Goal: Task Accomplishment & Management: Manage account settings

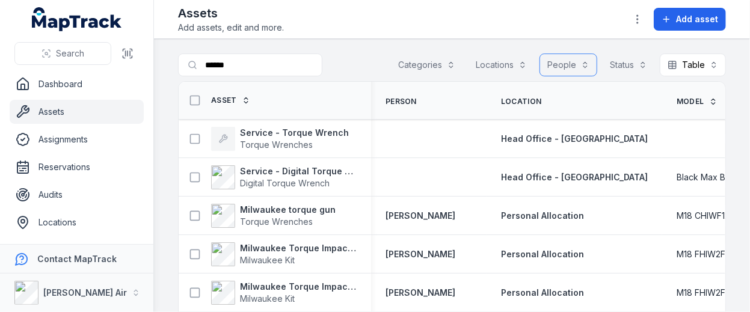
click at [561, 61] on button "People" at bounding box center [569, 65] width 58 height 23
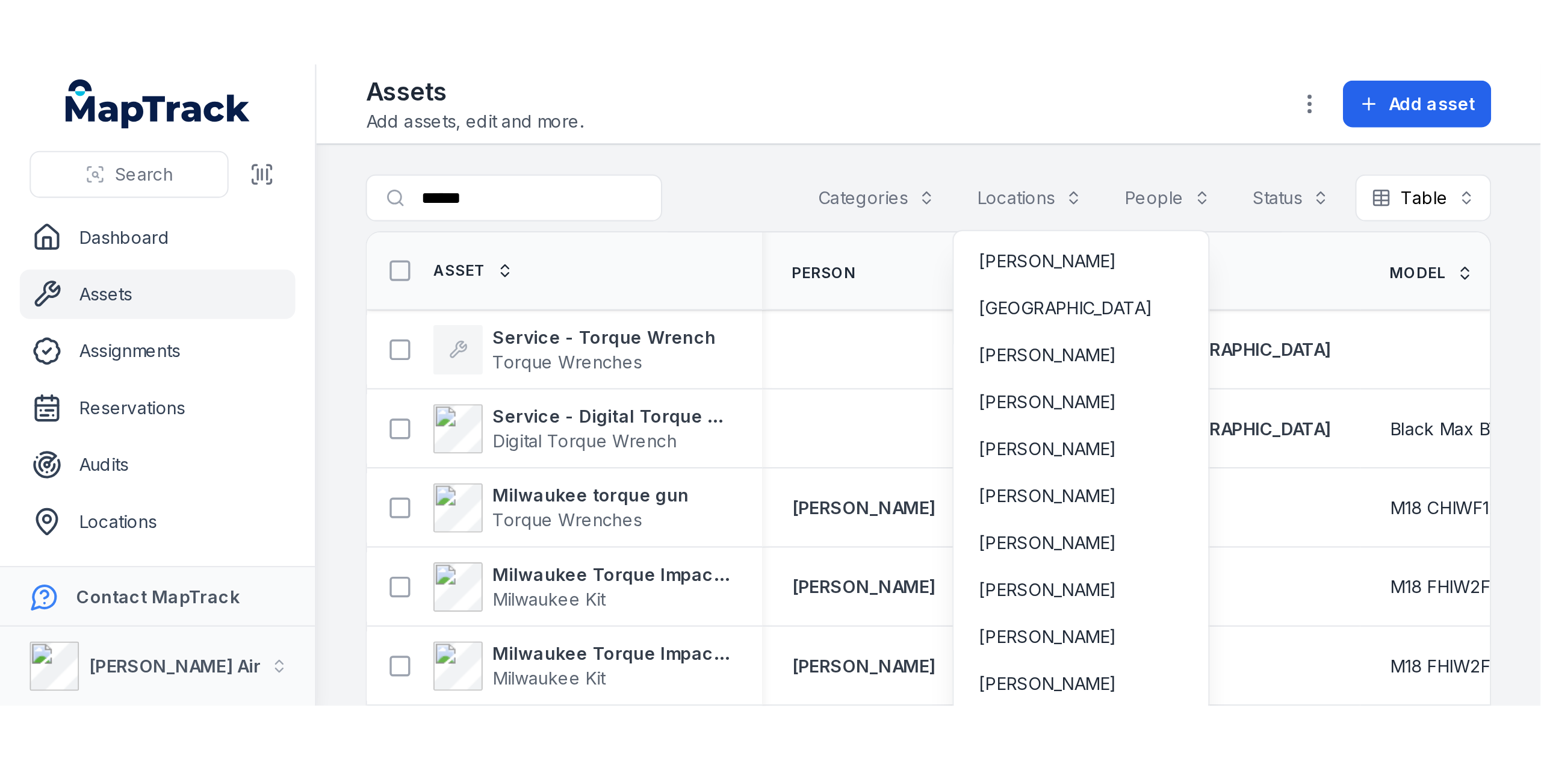
scroll to position [842, 0]
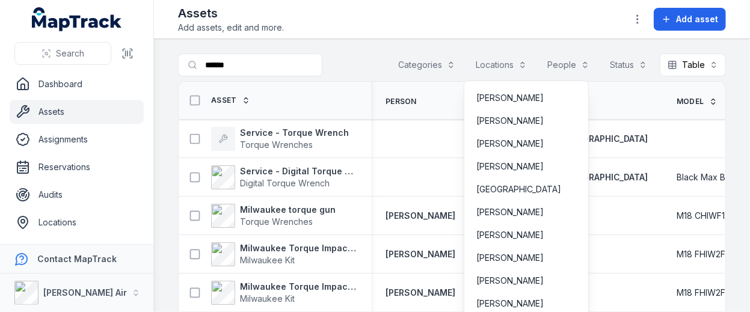
drag, startPoint x: 152, startPoint y: 97, endPoint x: 152, endPoint y: 149, distance: 51.8
click at [152, 149] on div "Search Dashboard Assets Assignments Reservations Audits Locations People Forms …" at bounding box center [375, 156] width 750 height 312
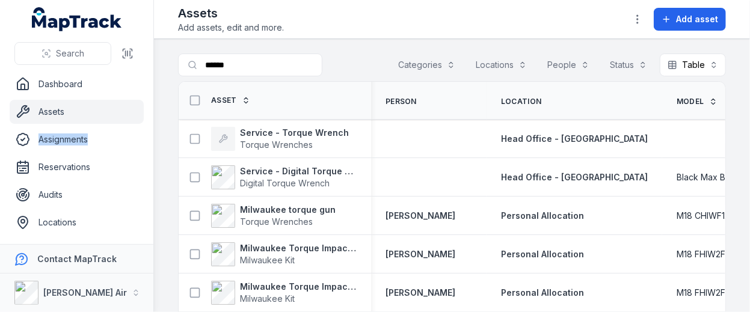
drag, startPoint x: 148, startPoint y: 132, endPoint x: 150, endPoint y: 155, distance: 23.0
click at [150, 155] on nav "Dashboard Assets Assignments Reservations Audits Locations People Forms Reports…" at bounding box center [76, 158] width 153 height 172
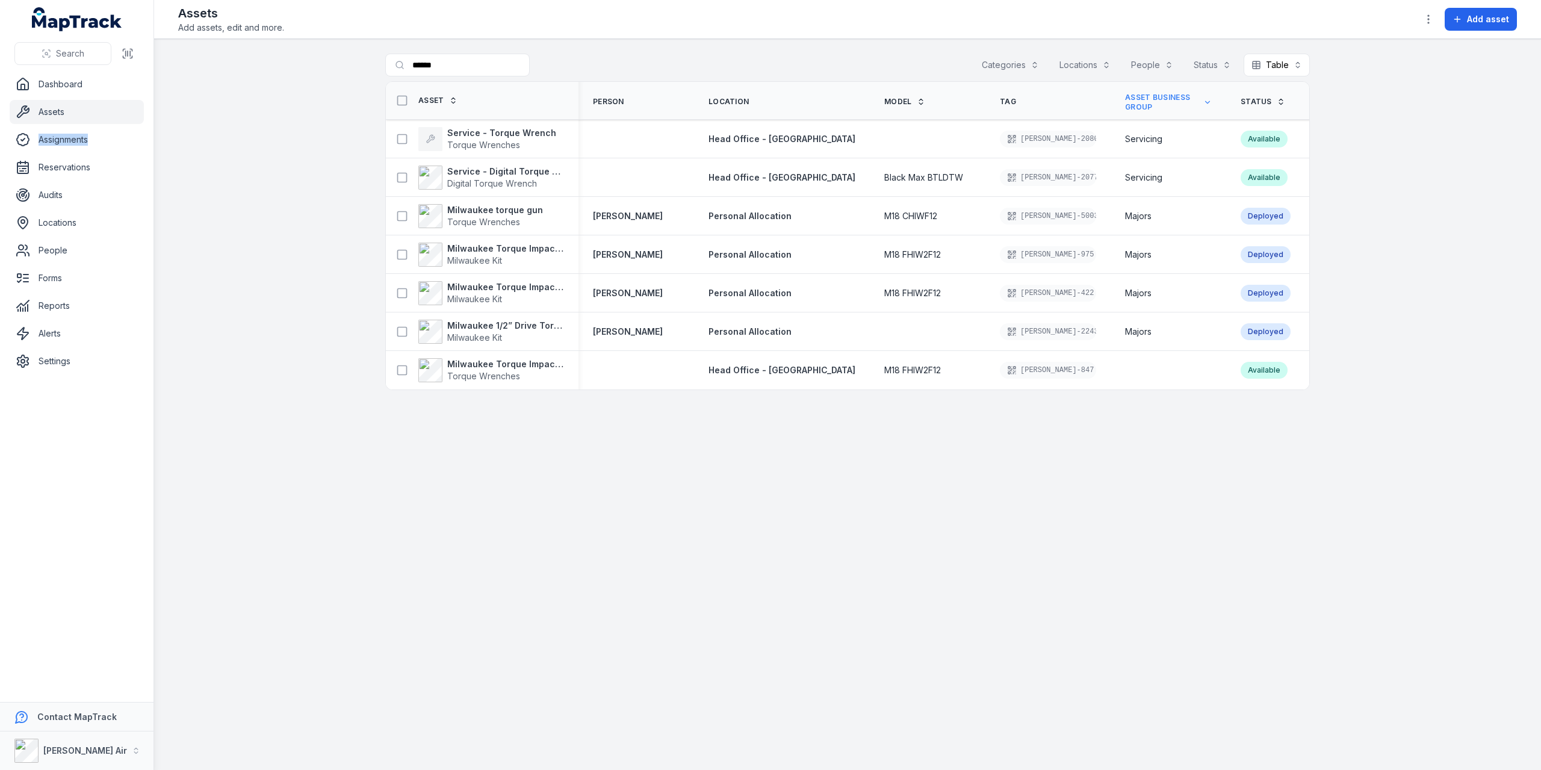
click at [51, 114] on link "Assets" at bounding box center [77, 112] width 134 height 24
click at [55, 109] on link "Assets" at bounding box center [77, 112] width 134 height 24
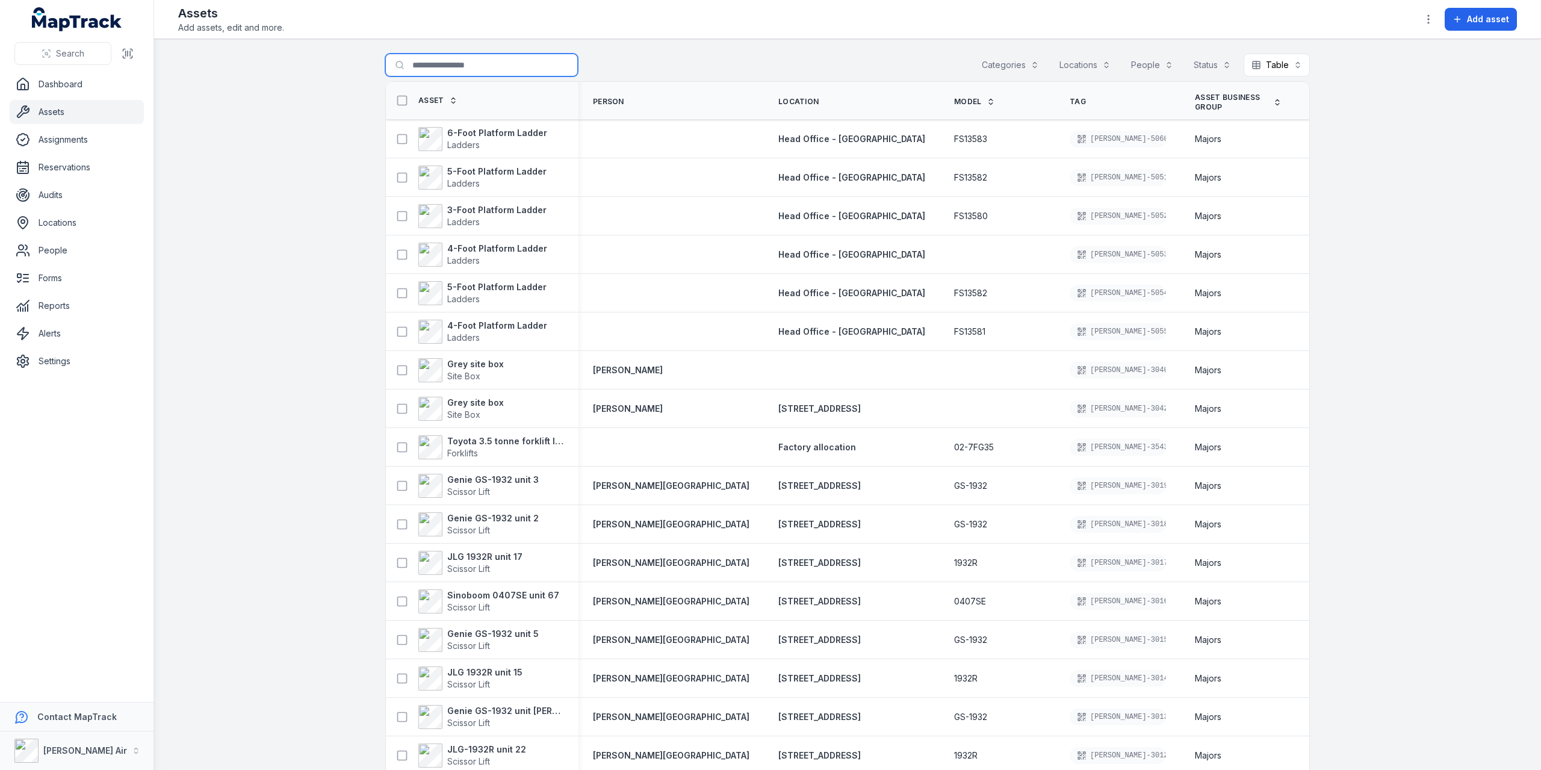
click at [451, 58] on input "******" at bounding box center [481, 65] width 193 height 23
drag, startPoint x: 450, startPoint y: 62, endPoint x: 371, endPoint y: 54, distance: 79.3
click at [371, 54] on main "Search for assets ****** Categories Locations People Status Table ***** Asset P…" at bounding box center [847, 404] width 1387 height 731
click at [750, 67] on button "Locations" at bounding box center [1084, 65] width 67 height 23
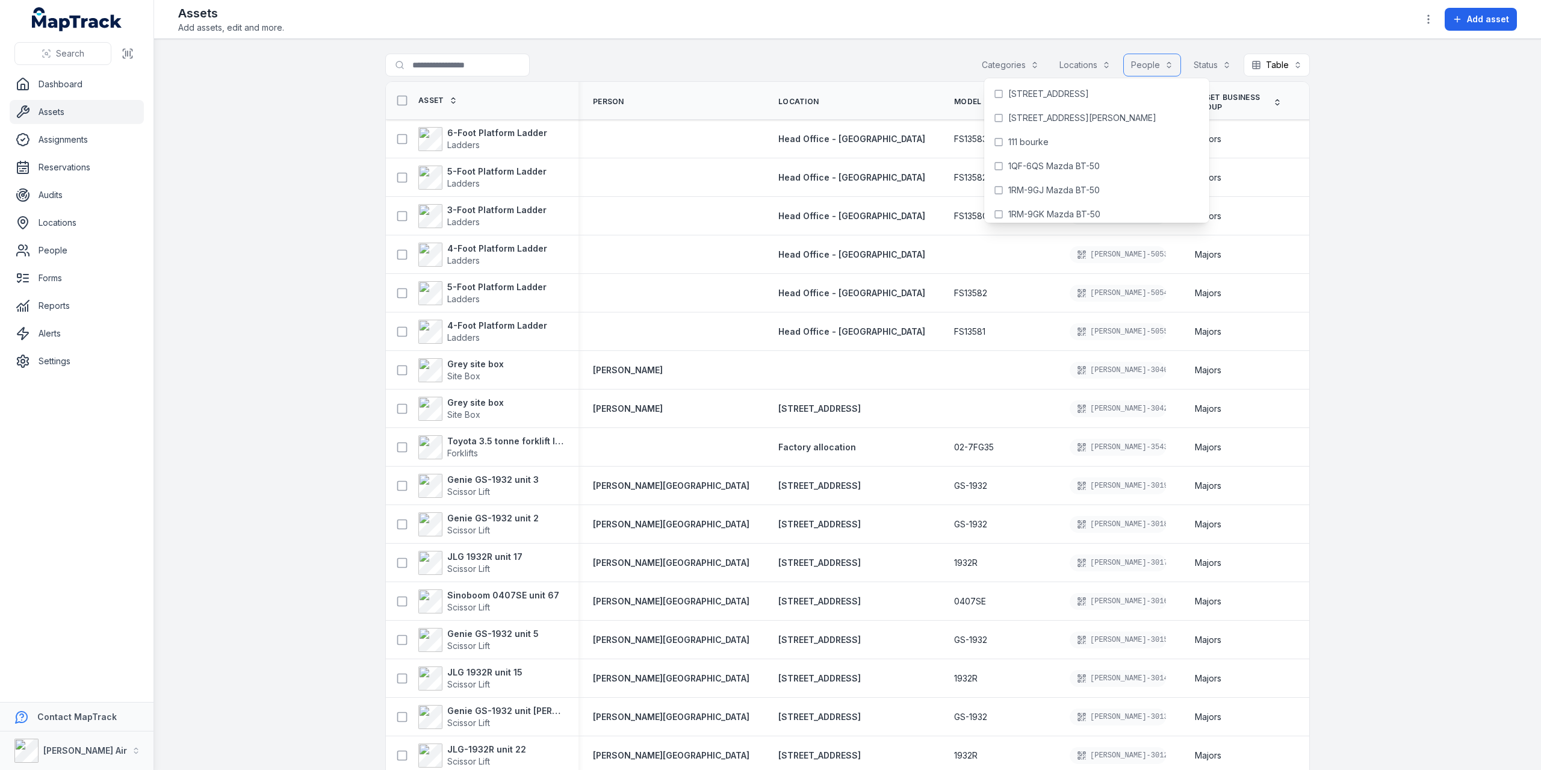
click at [750, 64] on button "People" at bounding box center [1152, 65] width 58 height 23
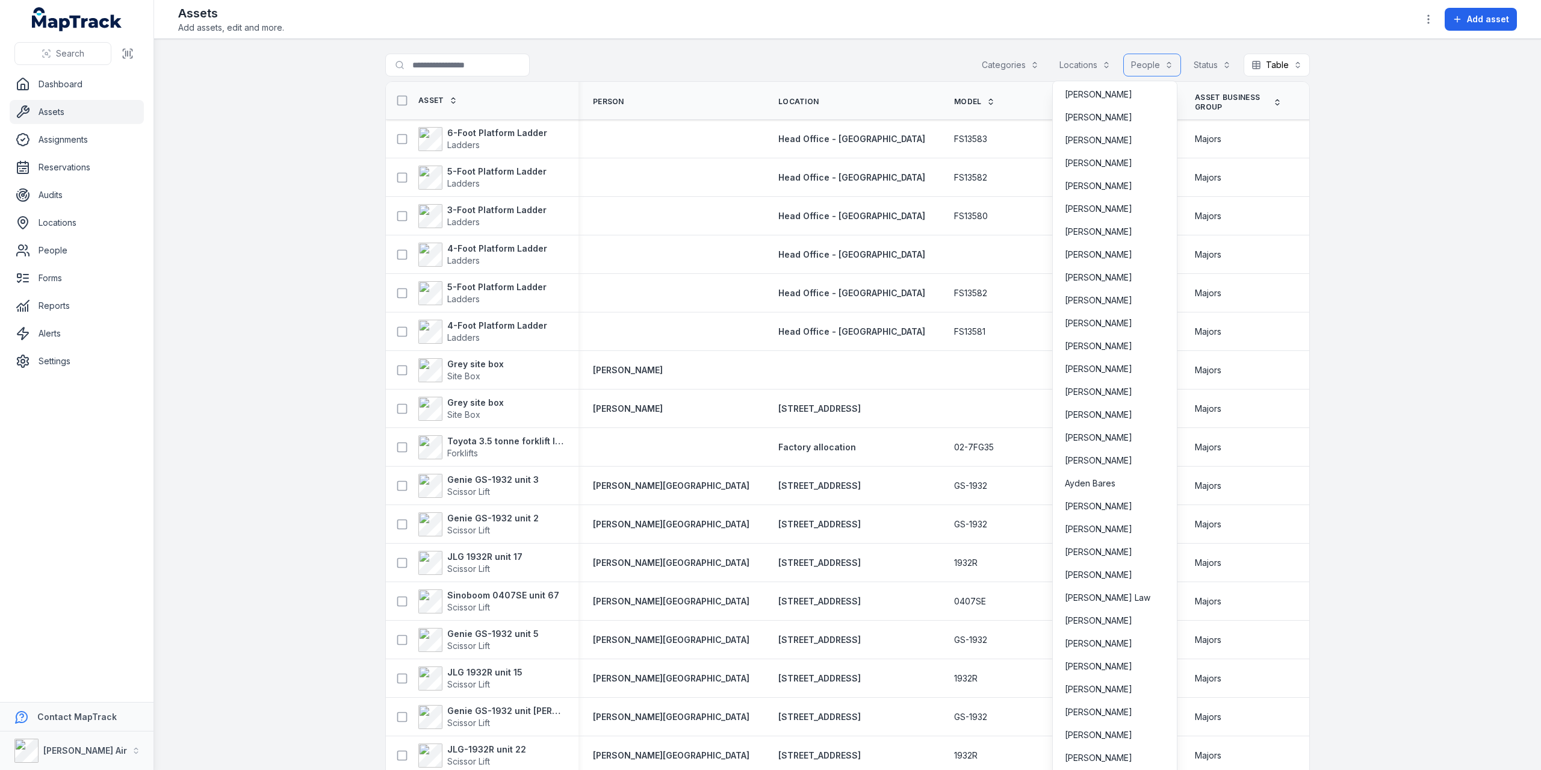
click at [750, 64] on button "People" at bounding box center [1152, 65] width 58 height 23
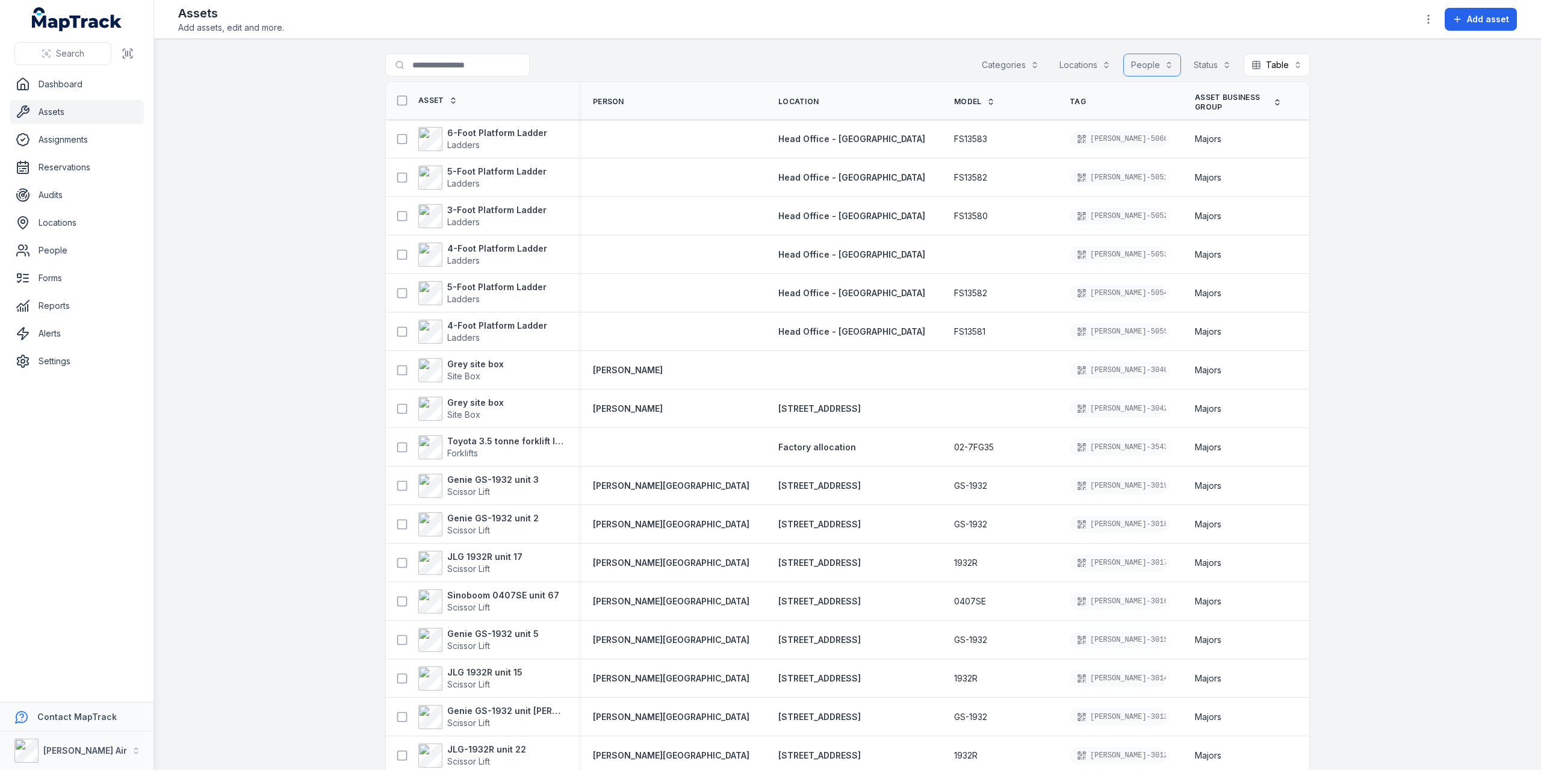
click at [750, 64] on button "People" at bounding box center [1152, 65] width 58 height 23
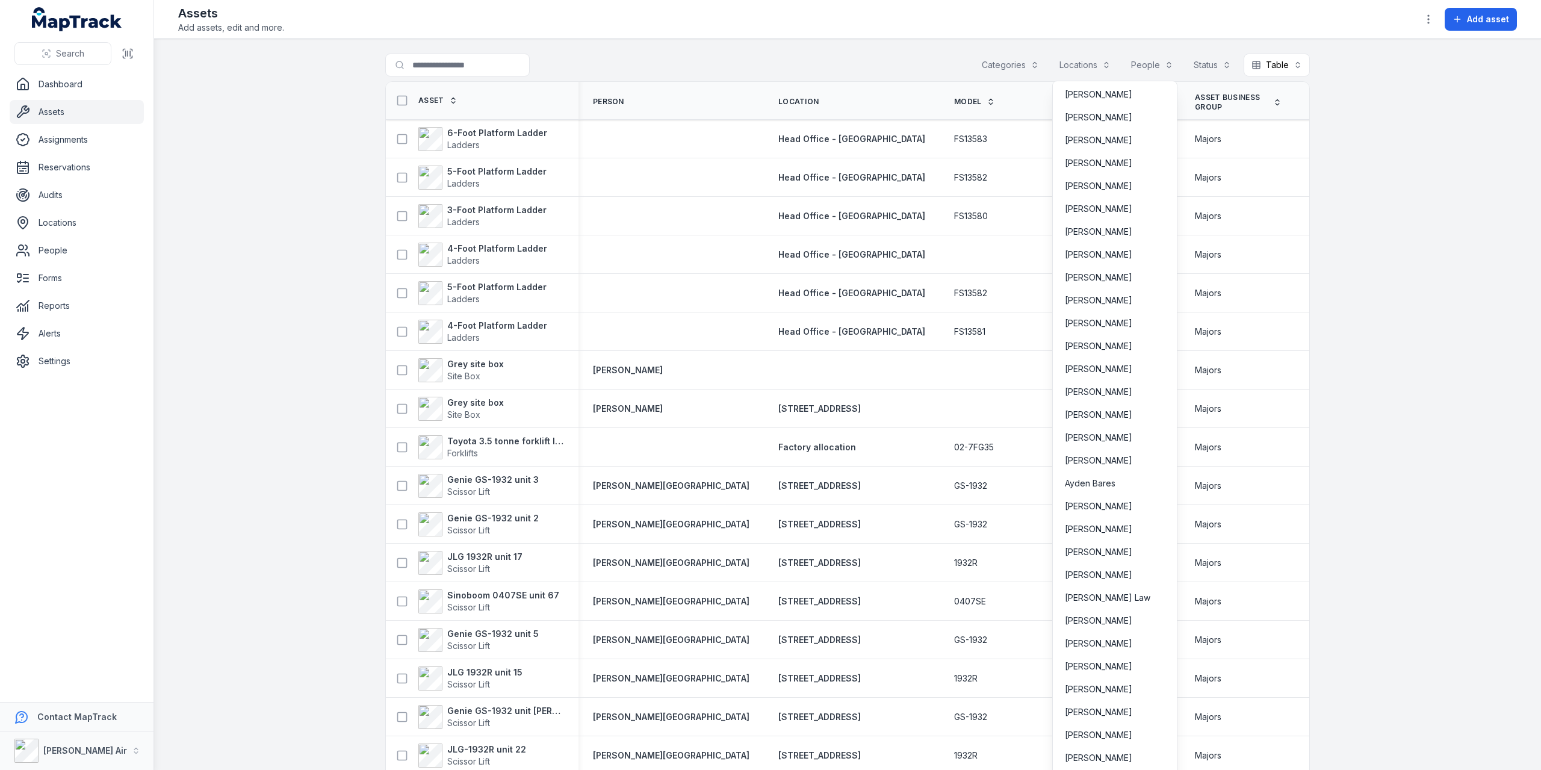
click at [59, 312] on div "Search Dashboard Assets Assignments Reservations Audits Locations People Forms …" at bounding box center [770, 385] width 1541 height 770
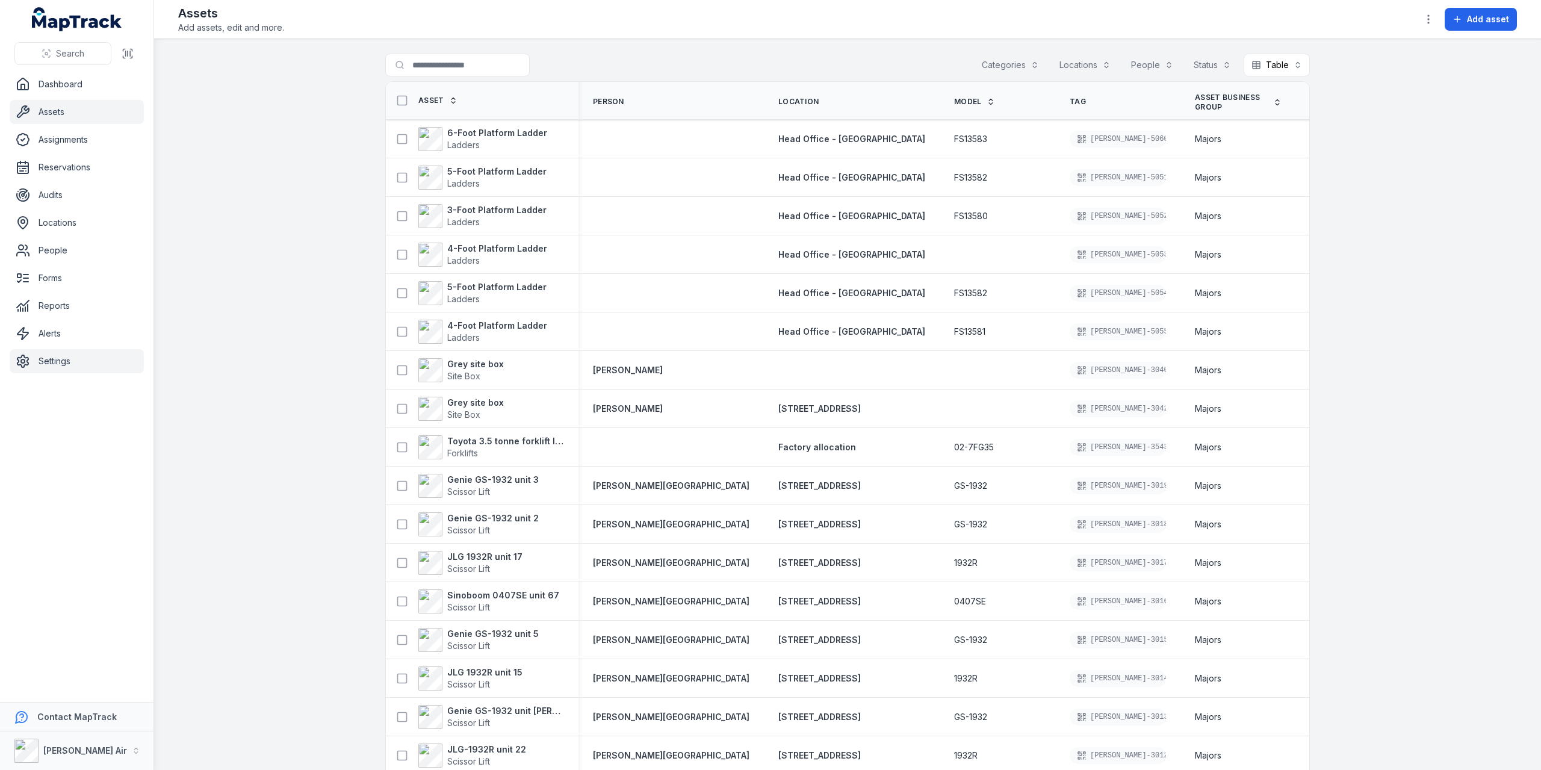
click at [51, 312] on link "Settings" at bounding box center [77, 361] width 134 height 24
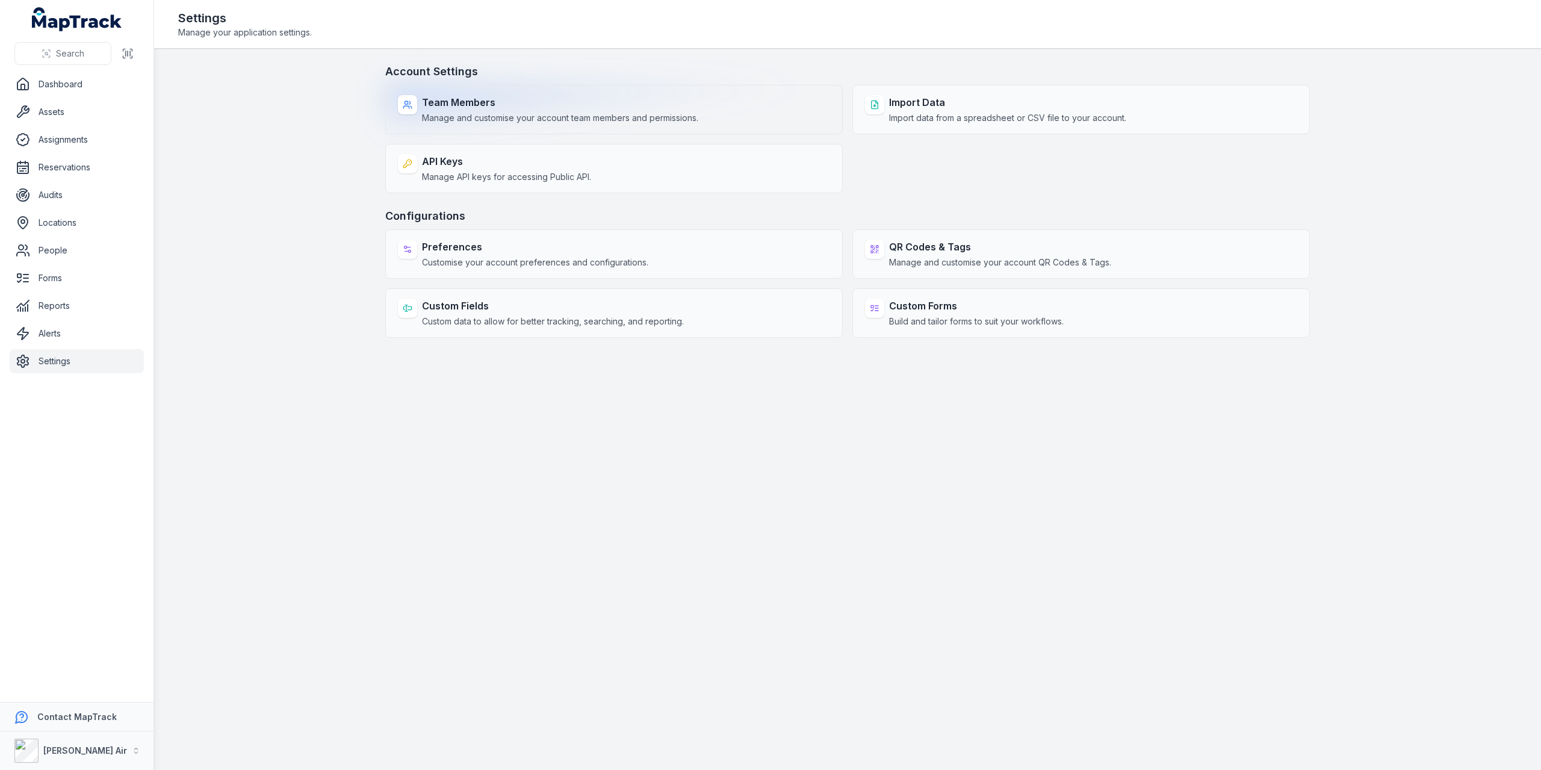
click at [516, 114] on span "Manage and customise your account team members and permissions." at bounding box center [560, 118] width 276 height 12
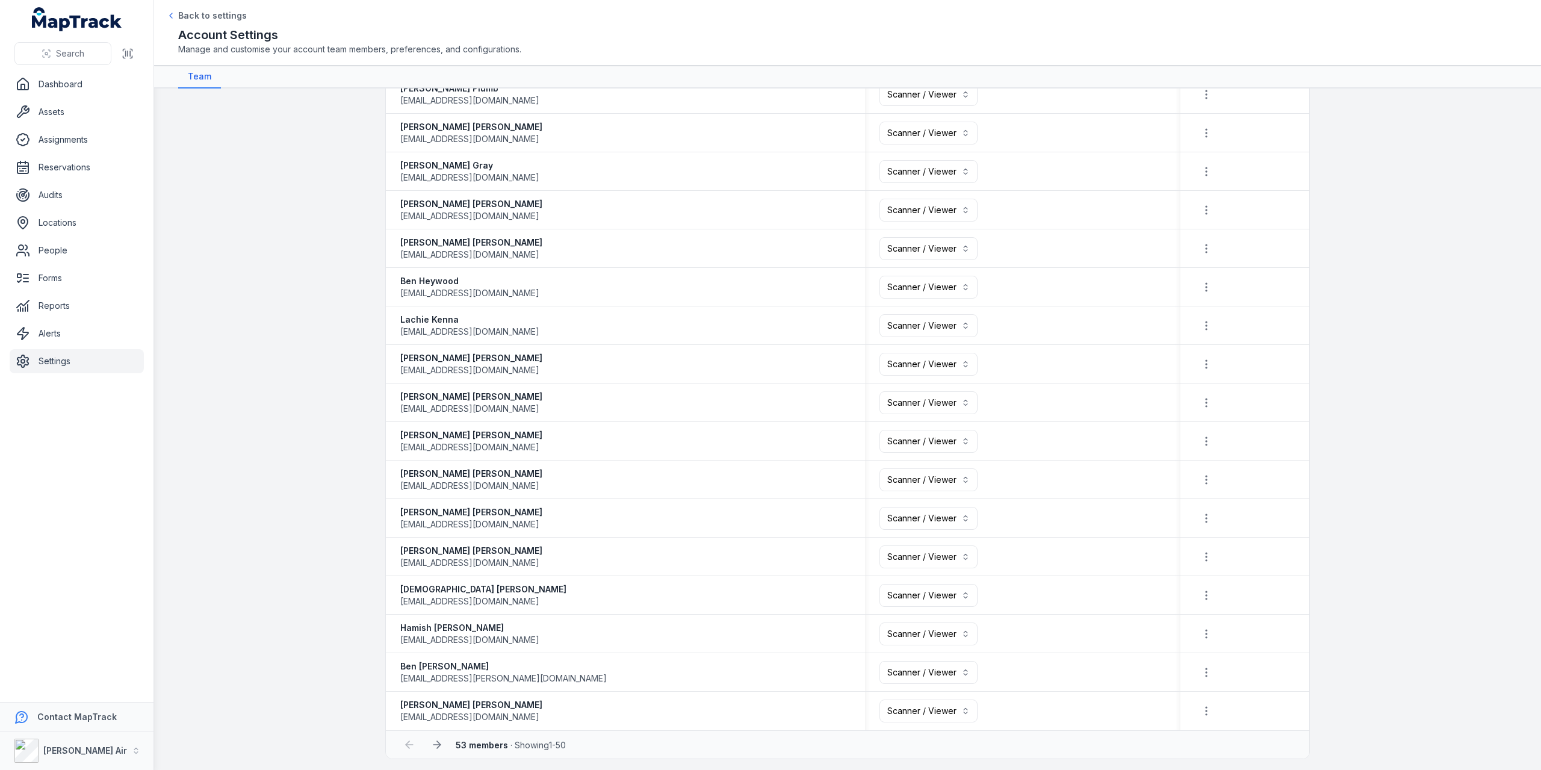
scroll to position [1358, 0]
click at [437, 312] on icon at bounding box center [439, 743] width 4 height 7
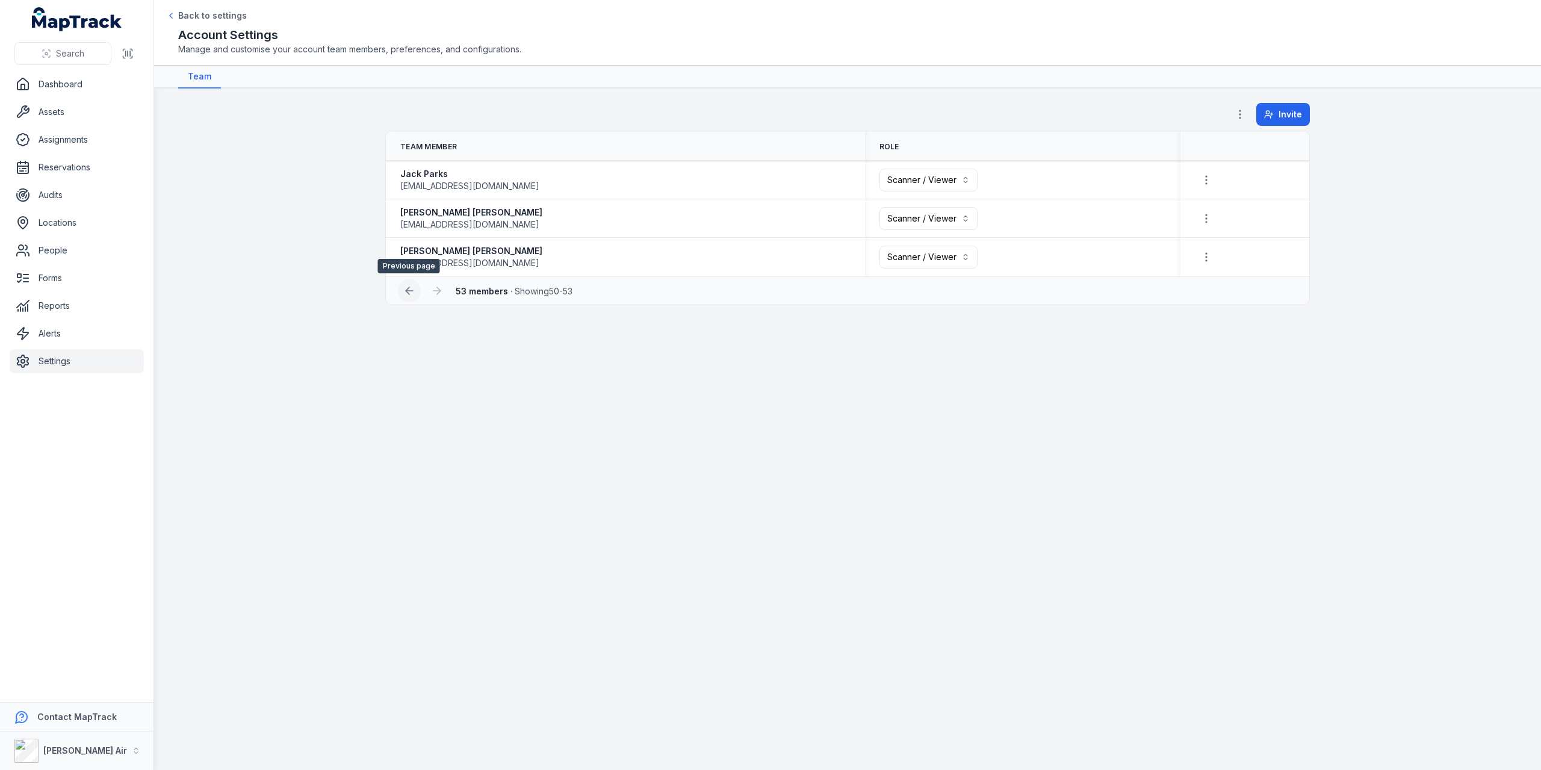
click at [409, 288] on icon at bounding box center [409, 291] width 12 height 12
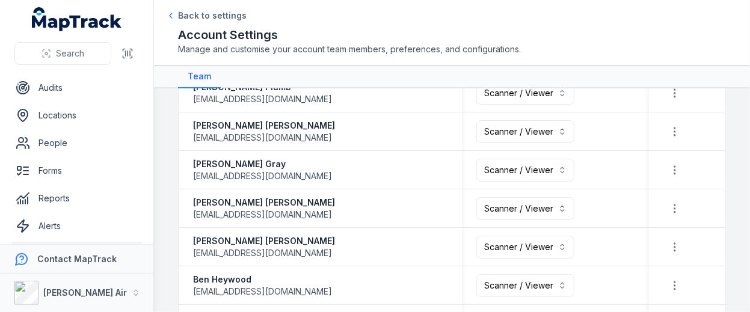
scroll to position [135, 0]
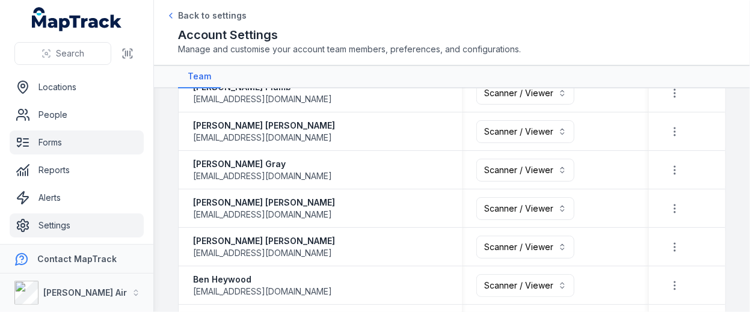
click at [78, 141] on link "Forms" at bounding box center [77, 143] width 134 height 24
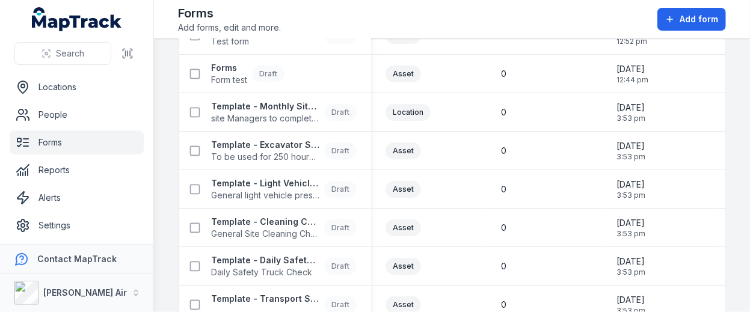
scroll to position [241, 0]
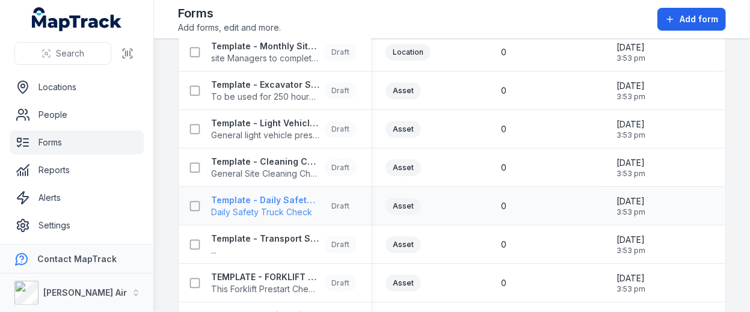
click at [288, 200] on strong "Template - Daily Safety Truck Check" at bounding box center [265, 200] width 108 height 12
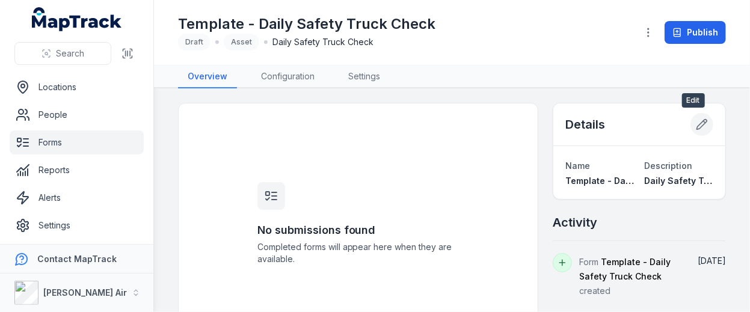
click at [696, 122] on icon at bounding box center [702, 125] width 12 height 12
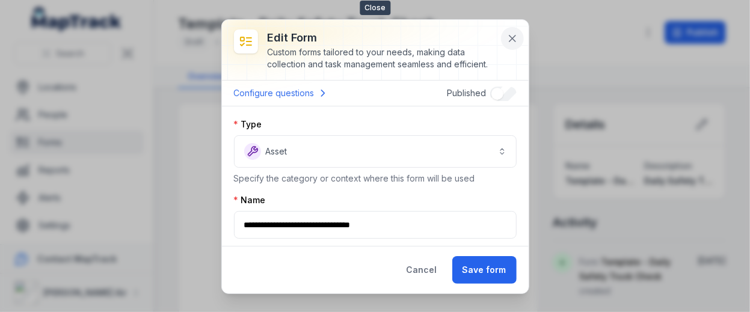
click at [510, 30] on button at bounding box center [512, 38] width 23 height 23
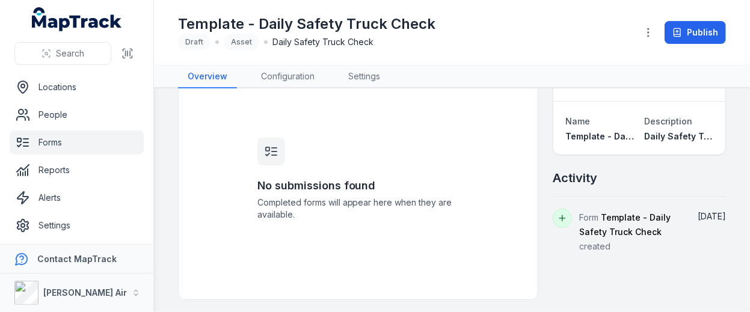
scroll to position [46, 0]
click at [614, 214] on span "Template - Daily Safety Truck Check" at bounding box center [625, 223] width 91 height 25
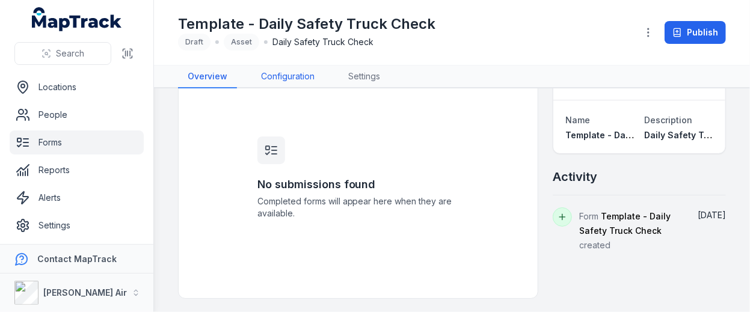
click at [282, 69] on link "Configuration" at bounding box center [288, 77] width 73 height 23
click at [291, 77] on link "Configuration" at bounding box center [288, 77] width 73 height 23
